Goal: Find specific fact: Find contact information

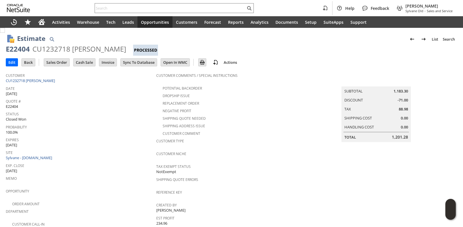
click at [118, 8] on input "text" at bounding box center [170, 8] width 151 height 7
drag, startPoint x: 0, startPoint y: 0, endPoint x: 118, endPoint y: 9, distance: 118.5
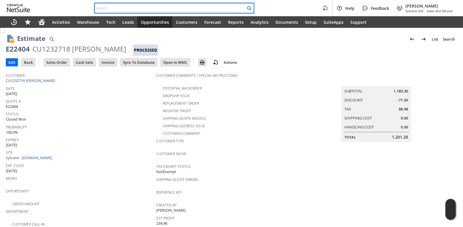
paste input "2017885820"
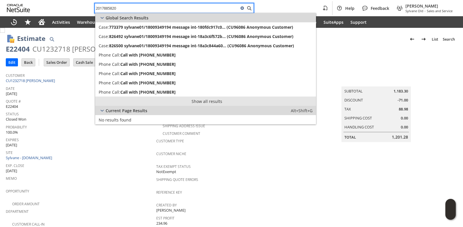
type input "2017885820"
click at [190, 102] on link "Show all results" at bounding box center [205, 100] width 221 height 9
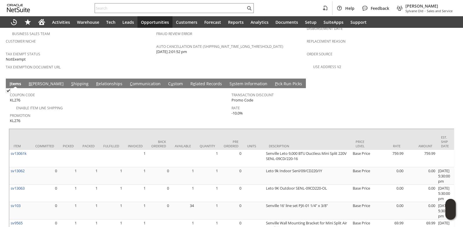
click at [70, 81] on link "S hipping" at bounding box center [80, 84] width 20 height 6
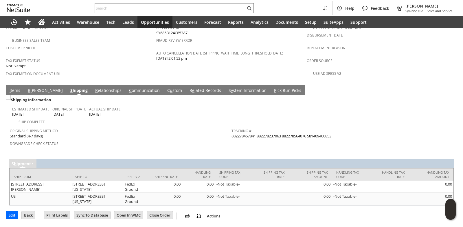
scroll to position [385, 0]
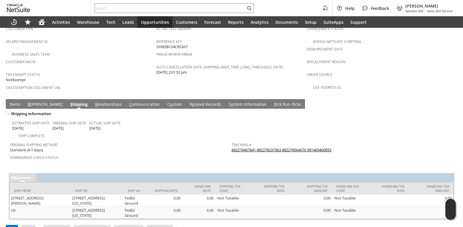
click at [125, 99] on td "C ommunication" at bounding box center [144, 104] width 38 height 10
click at [128, 101] on link "C ommunication" at bounding box center [145, 104] width 34 height 6
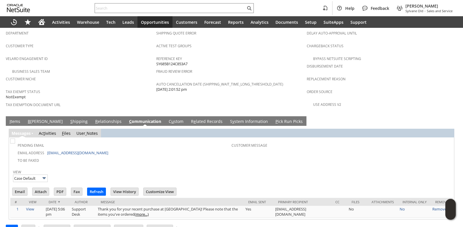
scroll to position [0, 0]
drag, startPoint x: 92, startPoint y: 139, endPoint x: 95, endPoint y: 142, distance: 3.9
click at [95, 149] on td "Email Address [EMAIL_ADDRESS][DOMAIN_NAME]" at bounding box center [121, 153] width 220 height 8
drag, startPoint x: 91, startPoint y: 140, endPoint x: 47, endPoint y: 139, distance: 44.6
click at [47, 149] on td "Email Address [EMAIL_ADDRESS][DOMAIN_NAME]" at bounding box center [121, 153] width 220 height 8
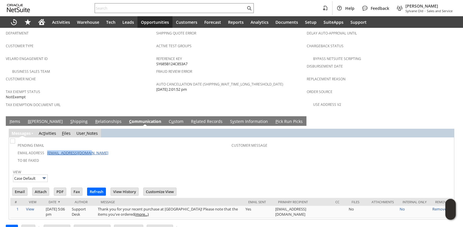
copy link "[EMAIL_ADDRESS][DOMAIN_NAME]"
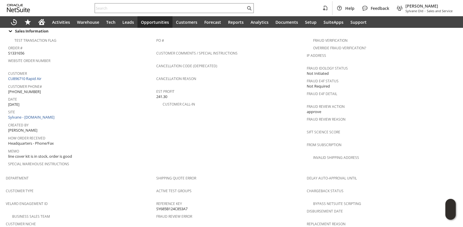
click at [27, 89] on span "[PHONE_NUMBER]" at bounding box center [24, 92] width 33 height 6
copy tbody "[PHONE_NUMBER]"
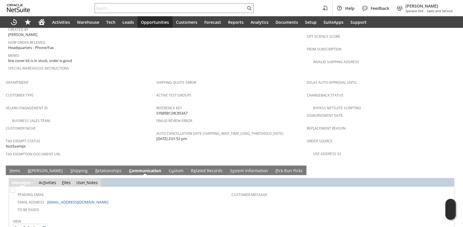
scroll to position [348, 0]
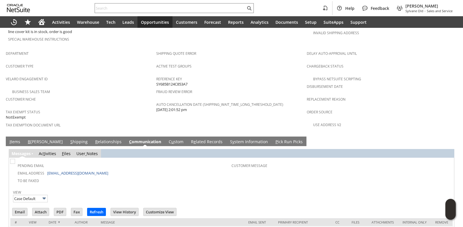
click at [69, 139] on link "S hipping" at bounding box center [79, 142] width 20 height 6
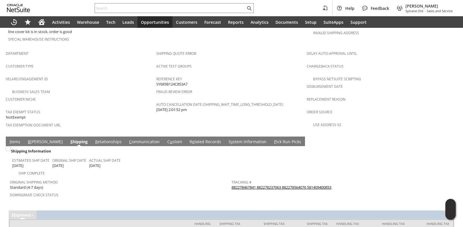
scroll to position [385, 0]
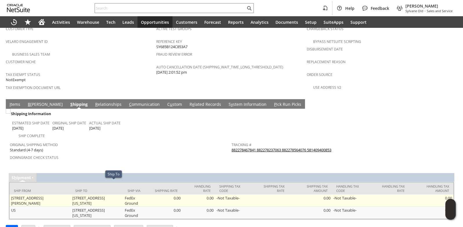
click at [86, 194] on td "[STREET_ADDRESS][US_STATE]" at bounding box center [97, 200] width 52 height 12
drag, startPoint x: 81, startPoint y: 184, endPoint x: 120, endPoint y: 182, distance: 38.3
click at [120, 194] on td "[STREET_ADDRESS][US_STATE]" at bounding box center [97, 200] width 52 height 12
copy td "[STREET_ADDRESS][US_STATE]"
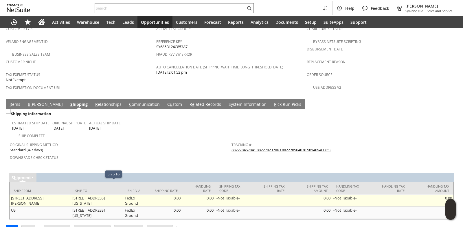
click at [123, 194] on td "[STREET_ADDRESS][US_STATE]" at bounding box center [97, 200] width 52 height 12
copy td "Teaneck"
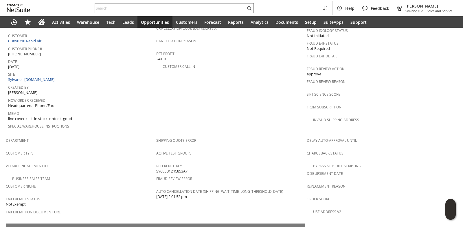
scroll to position [182, 0]
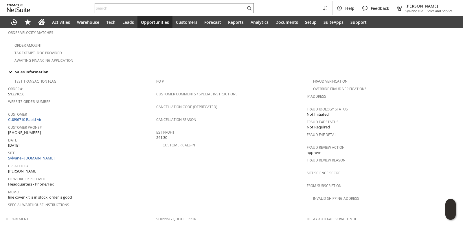
click at [29, 130] on span "[PHONE_NUMBER]" at bounding box center [24, 133] width 33 height 6
copy tbody "[PHONE_NUMBER]"
click at [44, 23] on icon "Home" at bounding box center [41, 23] width 5 height 4
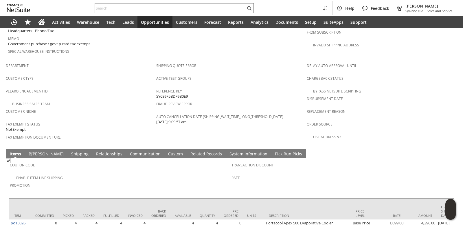
scroll to position [379, 0]
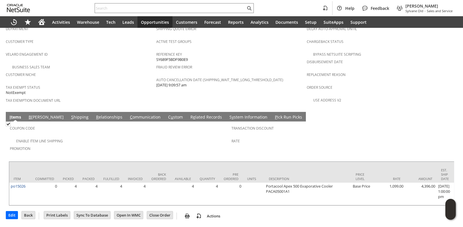
click at [129, 114] on link "C ommunication" at bounding box center [146, 117] width 34 height 6
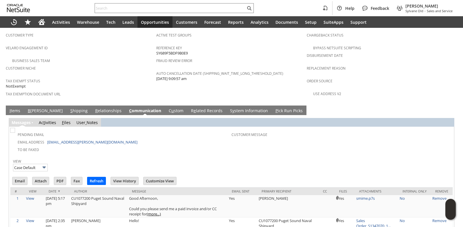
scroll to position [0, 0]
click at [23, 177] on input "Email" at bounding box center [19, 181] width 15 height 8
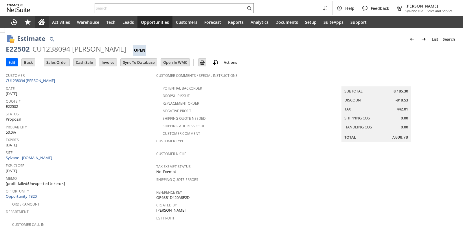
click at [39, 24] on icon "Home" at bounding box center [41, 23] width 5 height 4
